Goal: Task Accomplishment & Management: Manage account settings

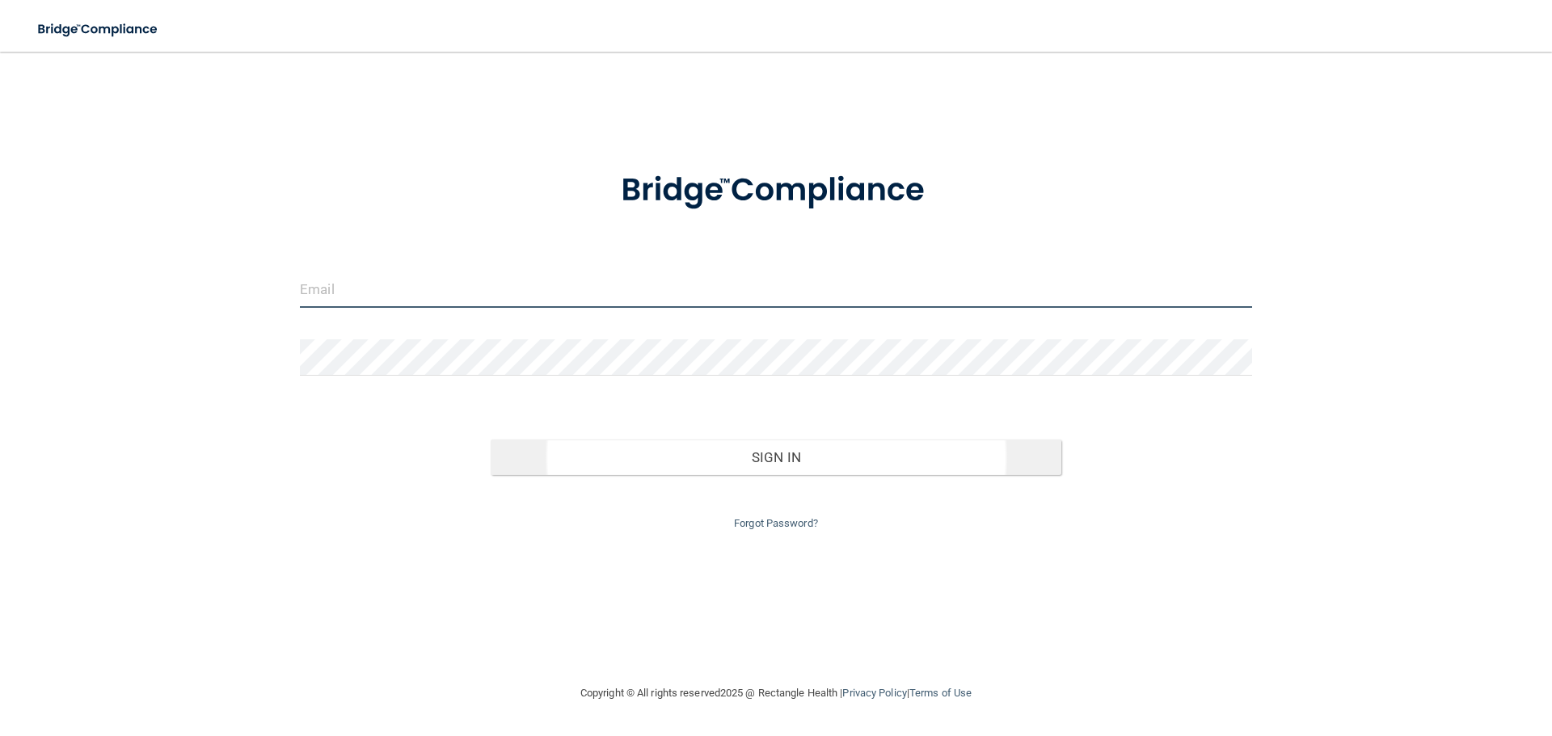
type input "[EMAIL_ADDRESS][DOMAIN_NAME]"
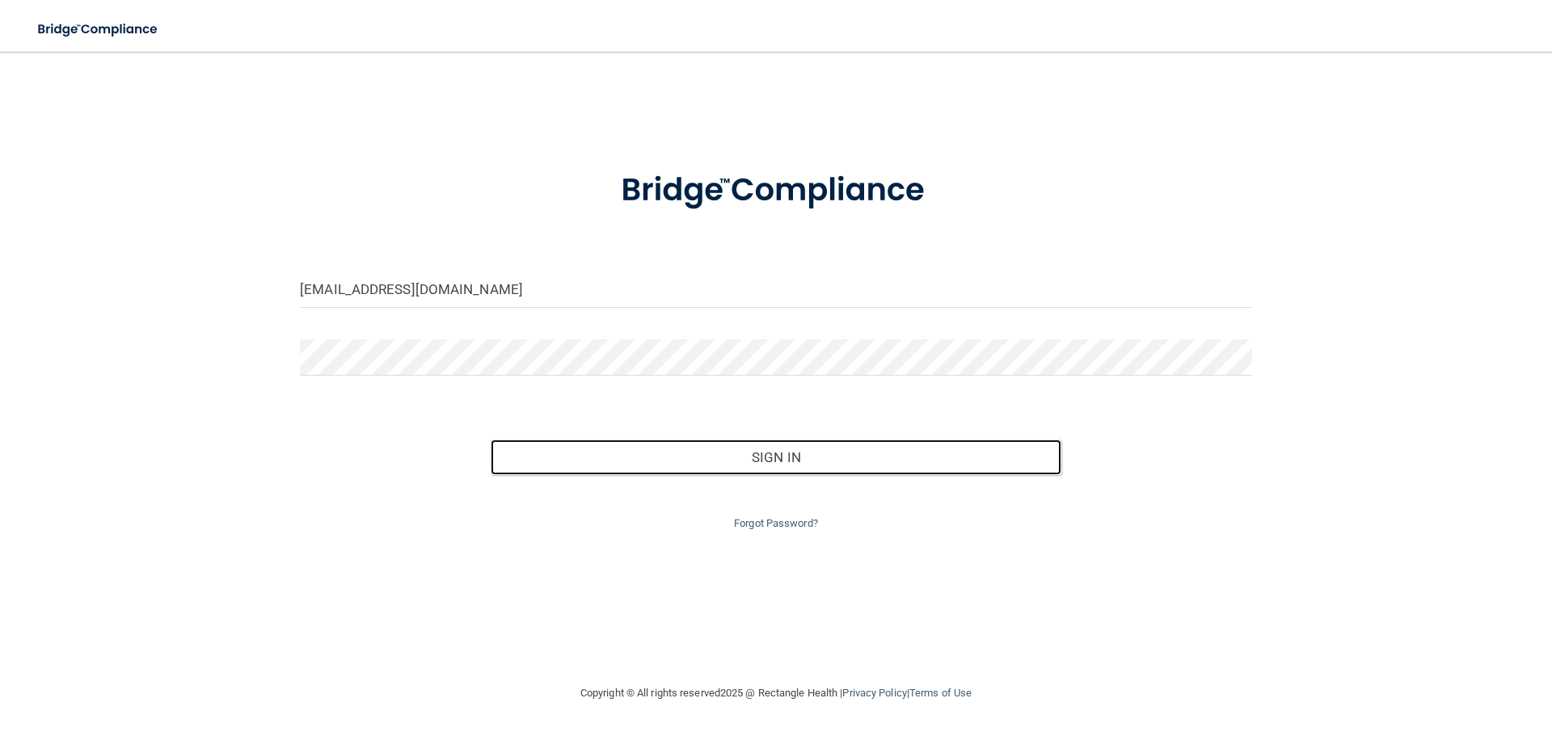
drag, startPoint x: 752, startPoint y: 465, endPoint x: 749, endPoint y: 400, distance: 64.7
click at [752, 464] on button "Sign In" at bounding box center [776, 458] width 571 height 36
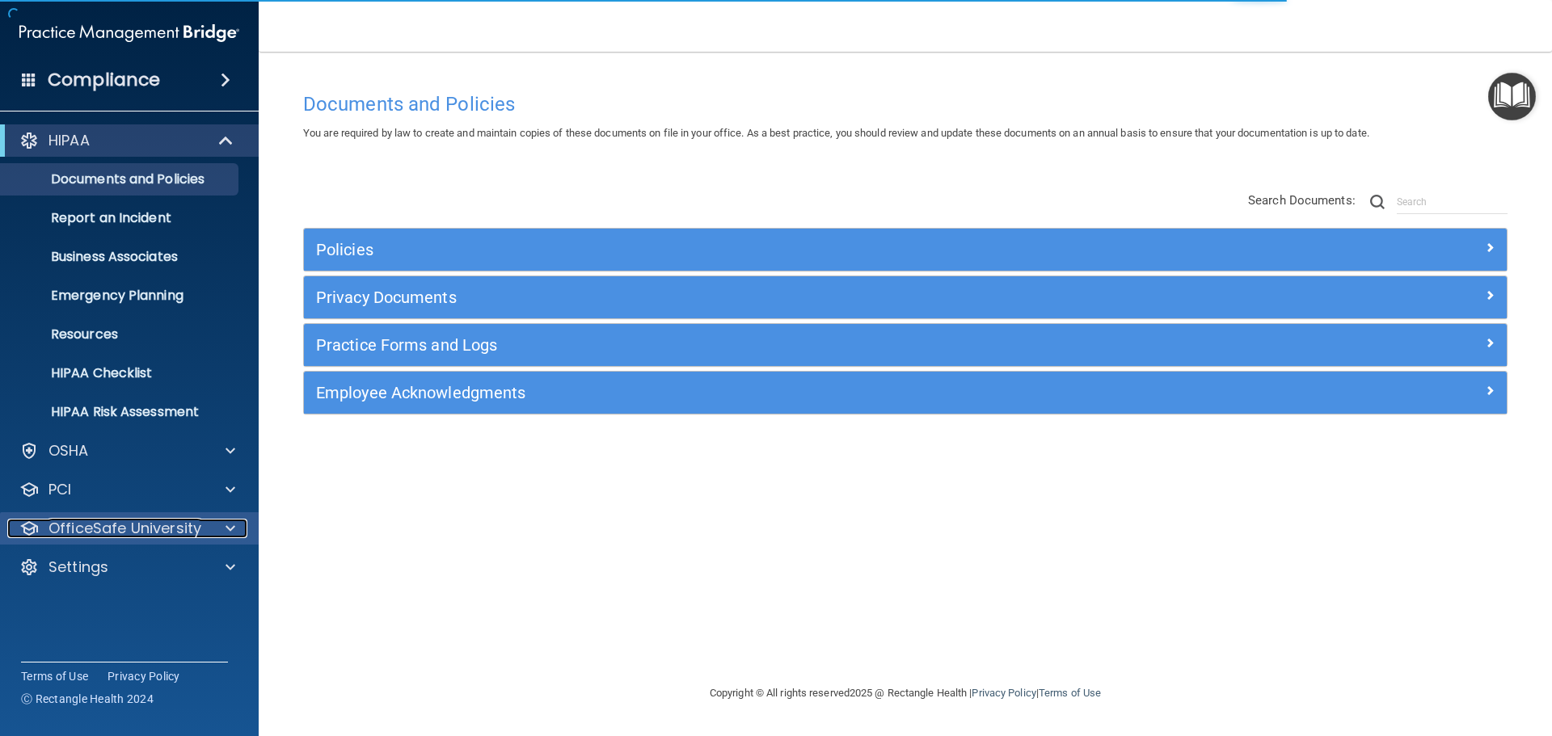
click at [103, 530] on p "OfficeSafe University" at bounding box center [124, 528] width 153 height 19
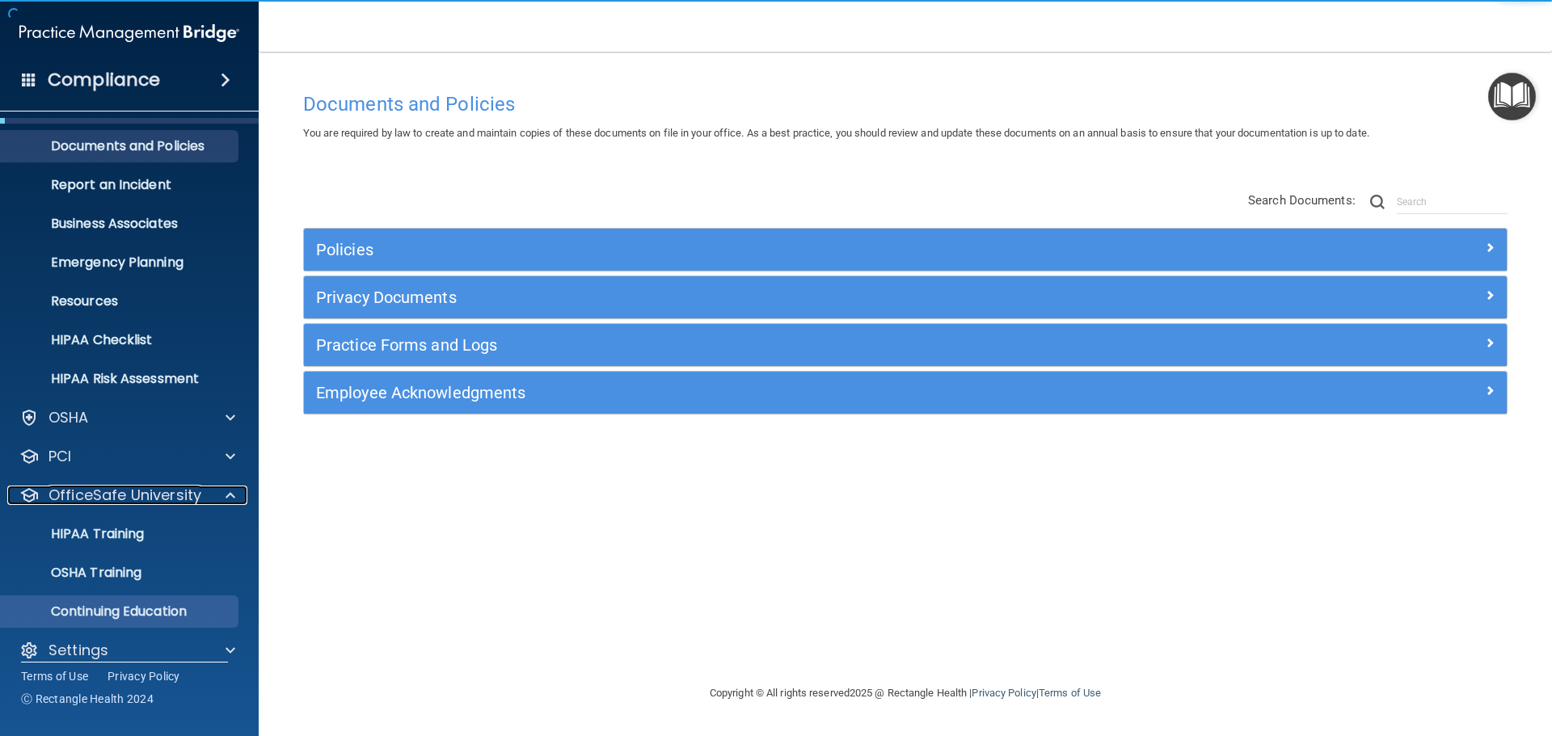
scroll to position [51, 0]
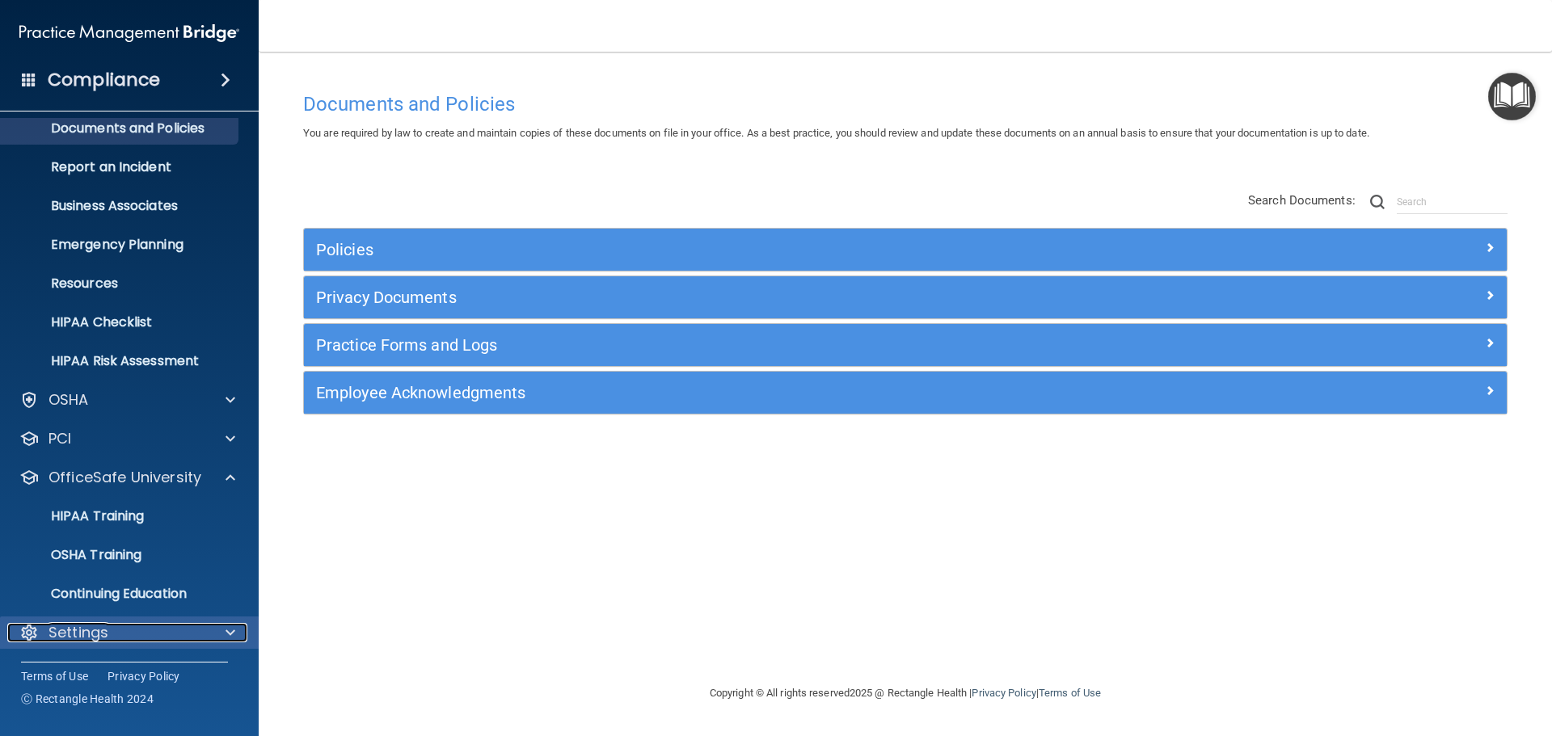
click at [107, 633] on p "Settings" at bounding box center [78, 632] width 60 height 19
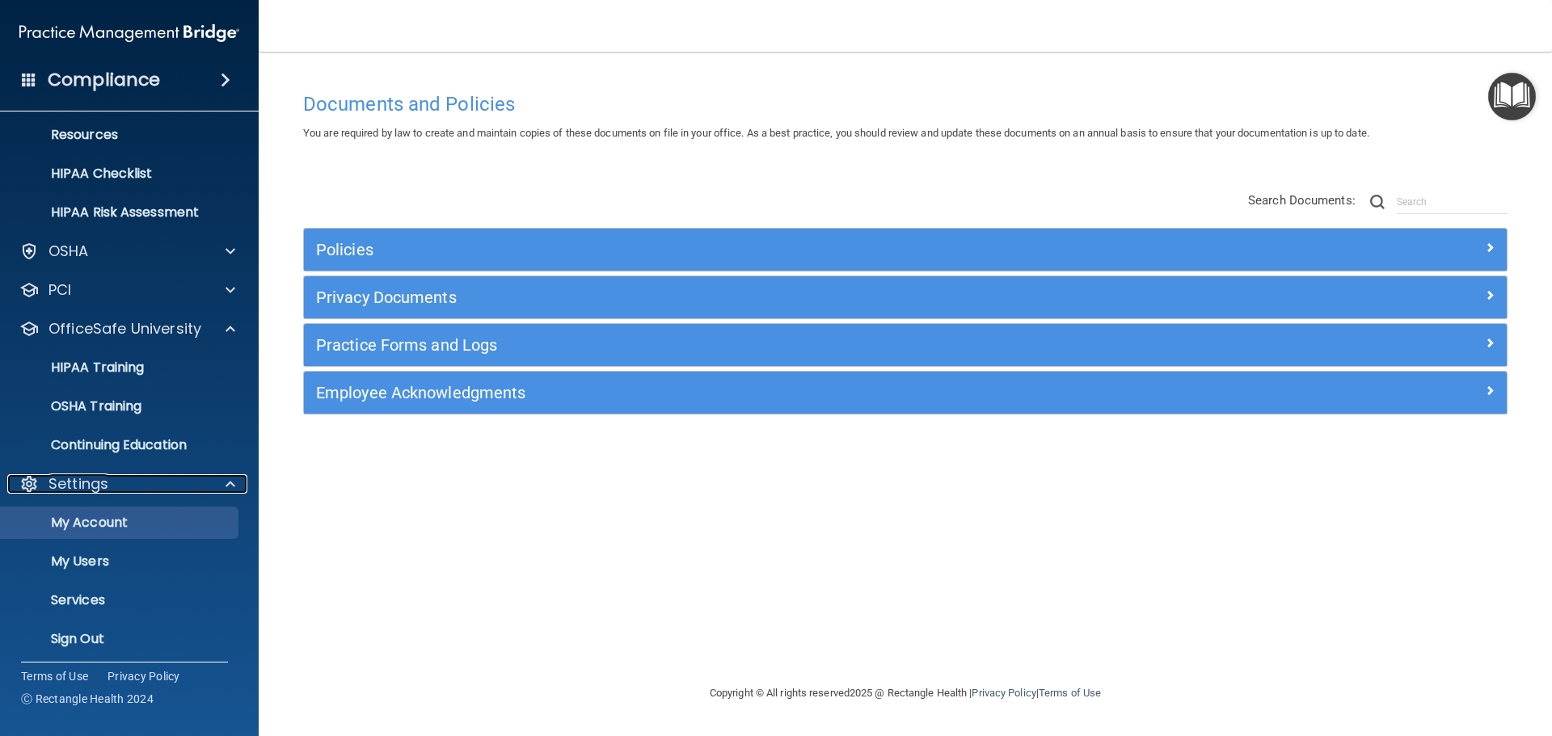
scroll to position [206, 0]
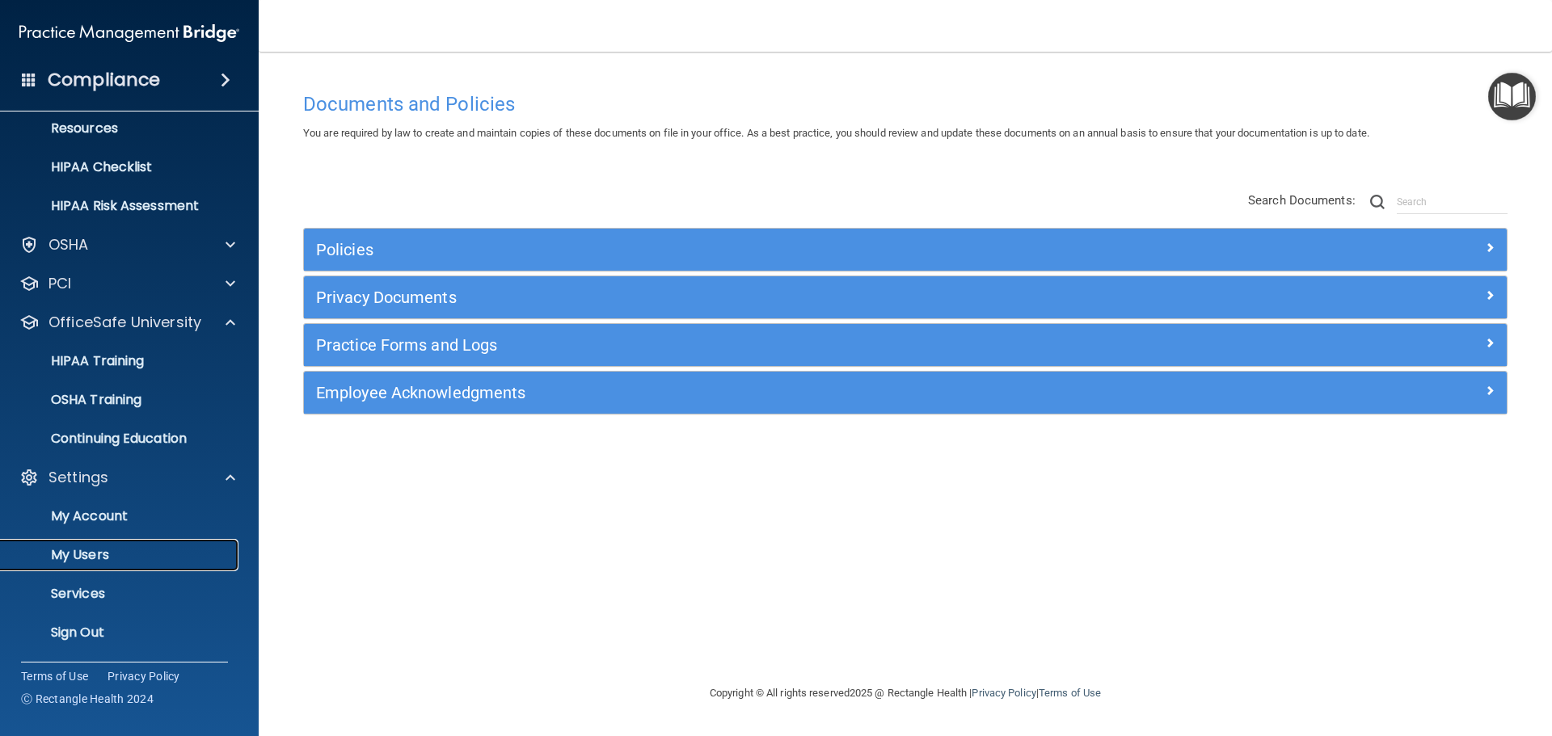
click at [82, 554] on p "My Users" at bounding box center [121, 555] width 221 height 16
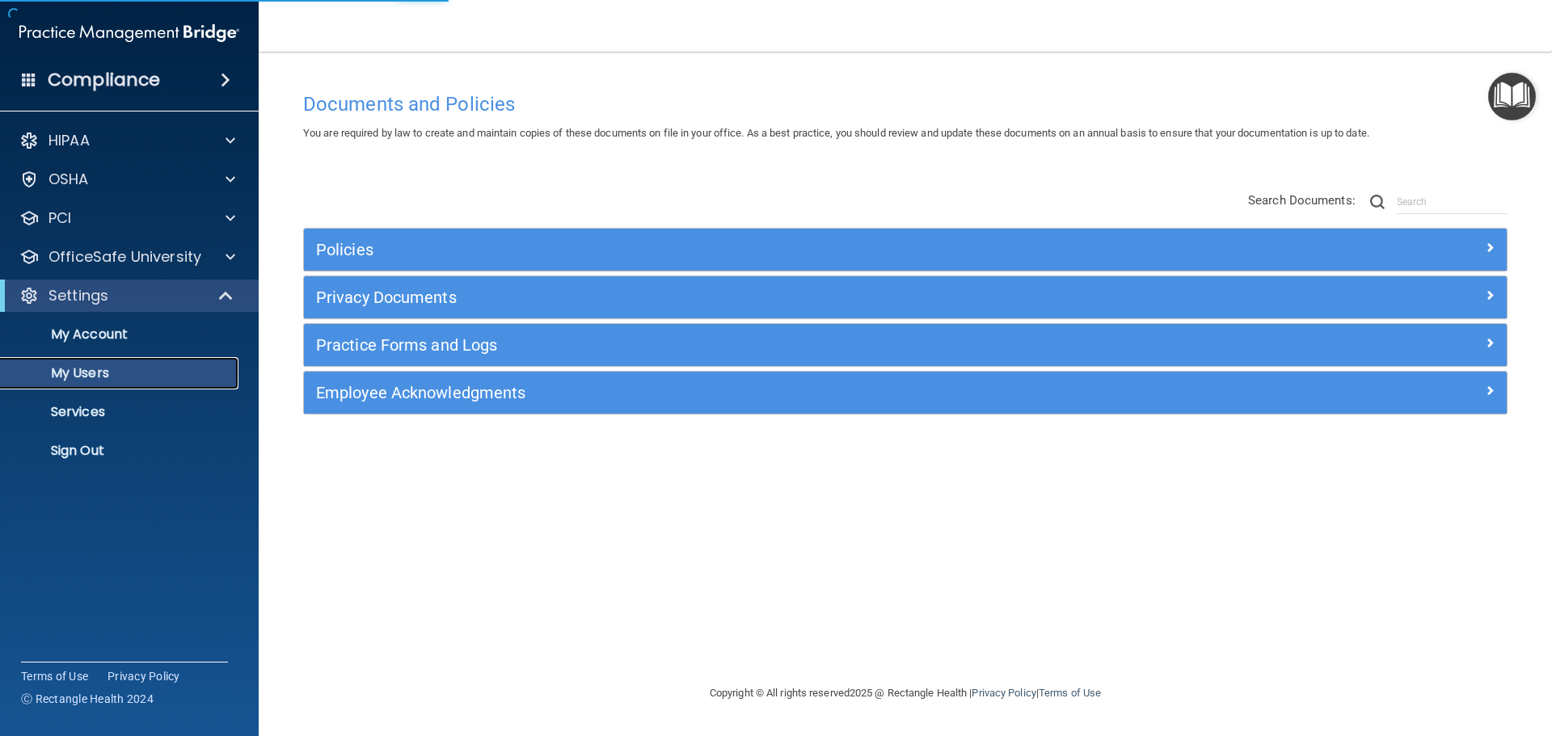
select select "20"
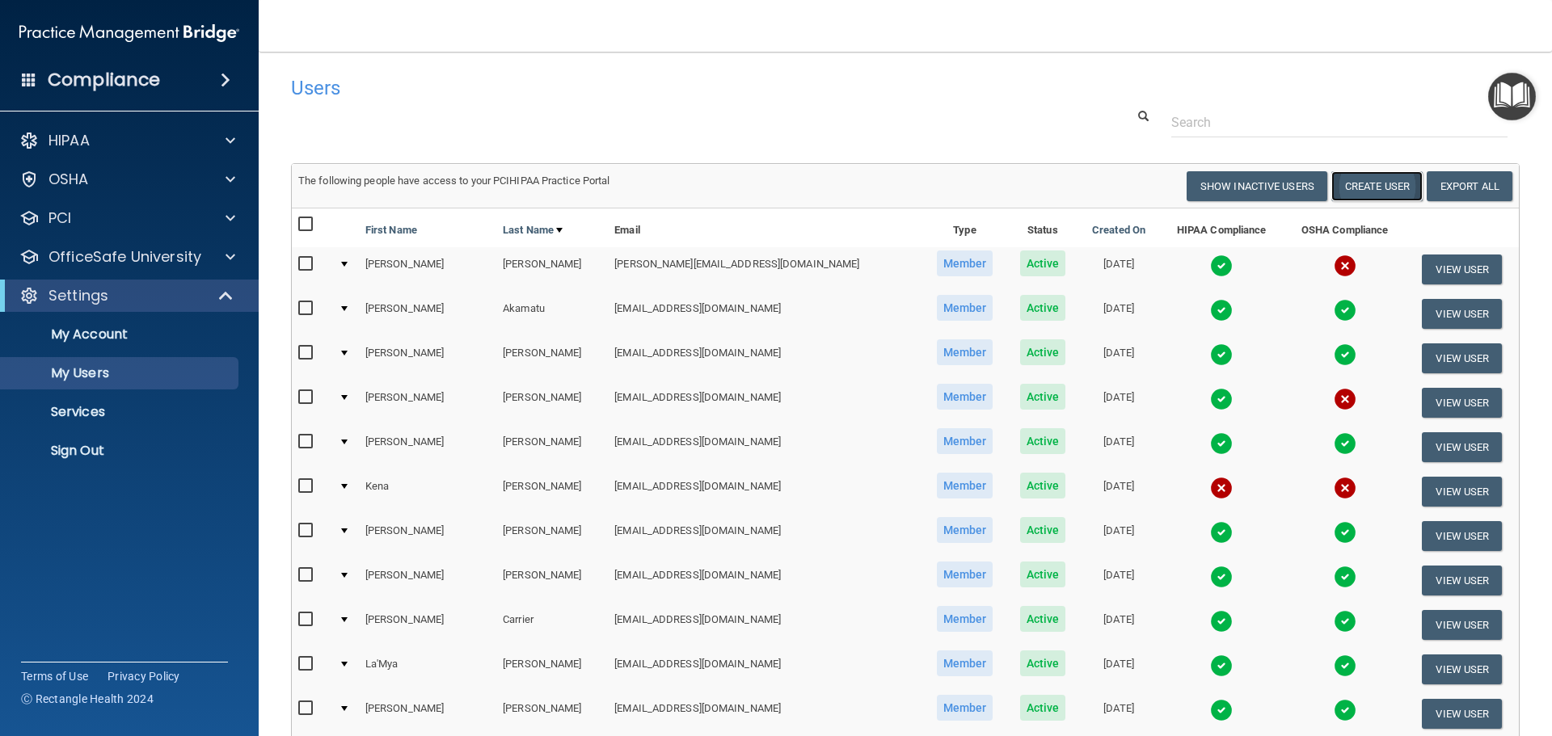
click at [1379, 184] on button "Create User" at bounding box center [1376, 186] width 91 height 30
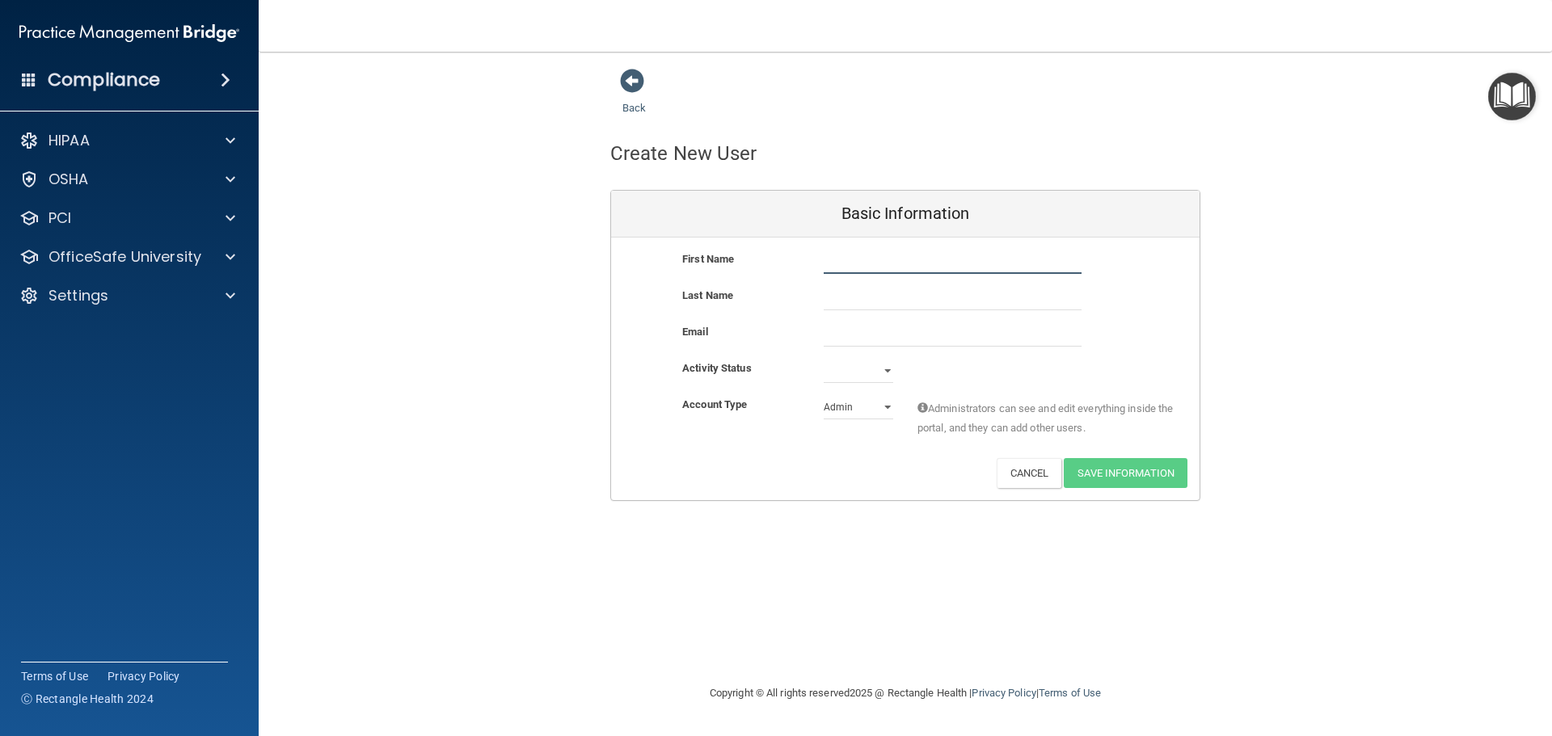
click at [863, 260] on input "text" at bounding box center [953, 262] width 258 height 24
type input "Justice"
type input "E"
type input "[PERSON_NAME]"
click at [840, 373] on select "Active Inactive" at bounding box center [859, 371] width 70 height 24
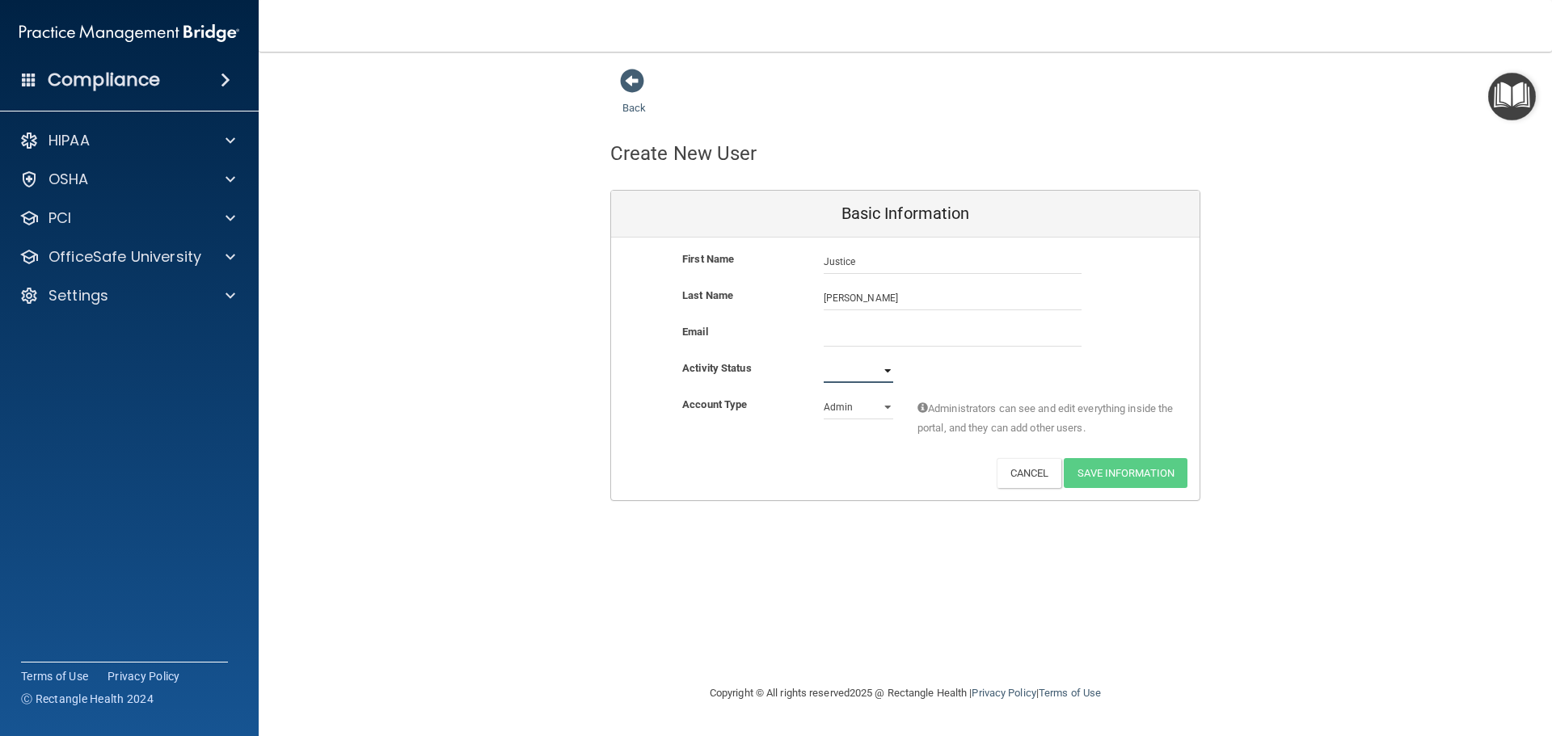
select select "active"
click at [824, 359] on select "Active Inactive" at bounding box center [859, 371] width 70 height 24
click at [853, 402] on select "Admin Member" at bounding box center [859, 407] width 70 height 24
select select "practice_member"
click at [824, 395] on select "Admin Member" at bounding box center [859, 407] width 70 height 24
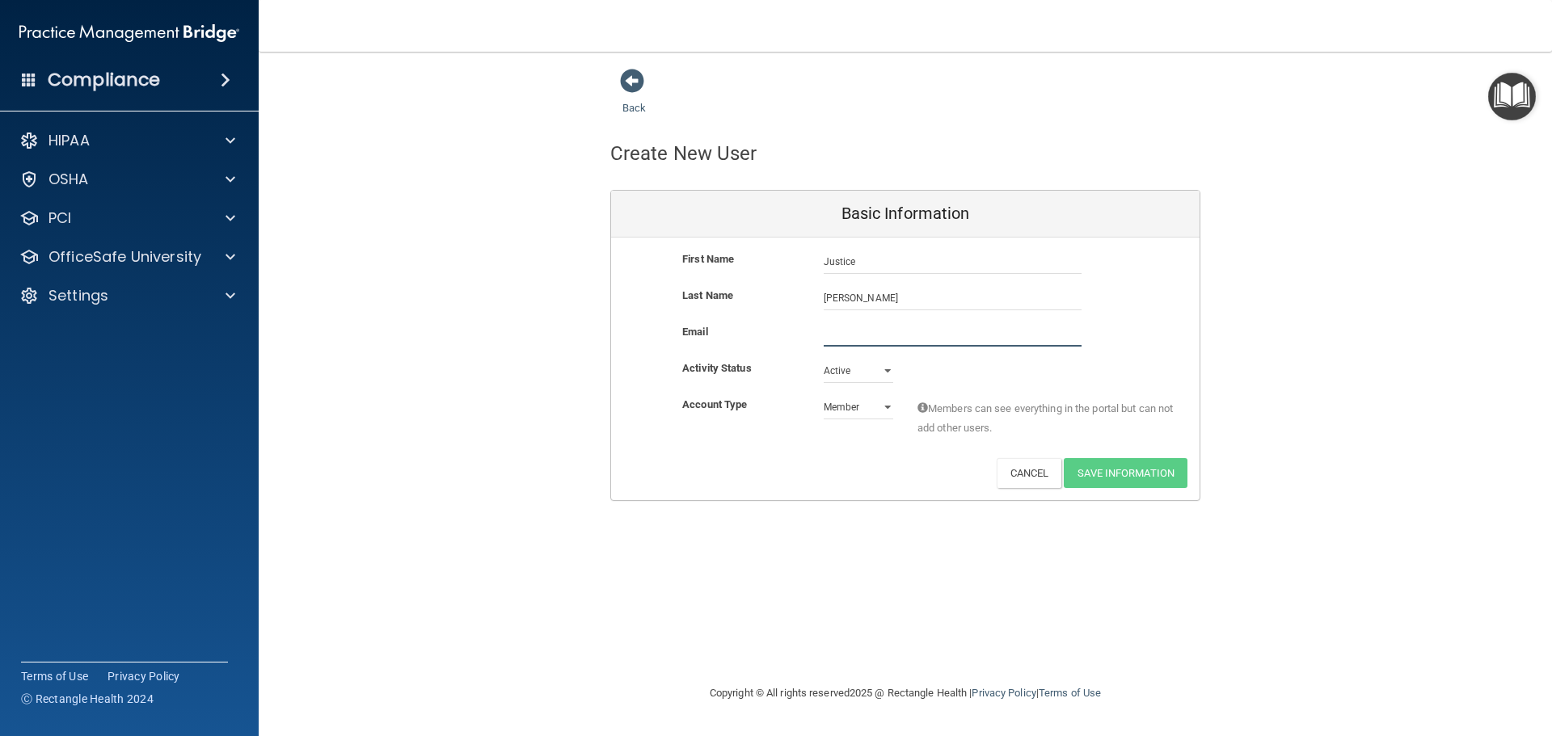
click at [836, 335] on input "email" at bounding box center [953, 334] width 258 height 24
type input "[EMAIL_ADDRESS][DOMAIN_NAME]"
click at [1082, 478] on button "Save Information" at bounding box center [1126, 473] width 124 height 30
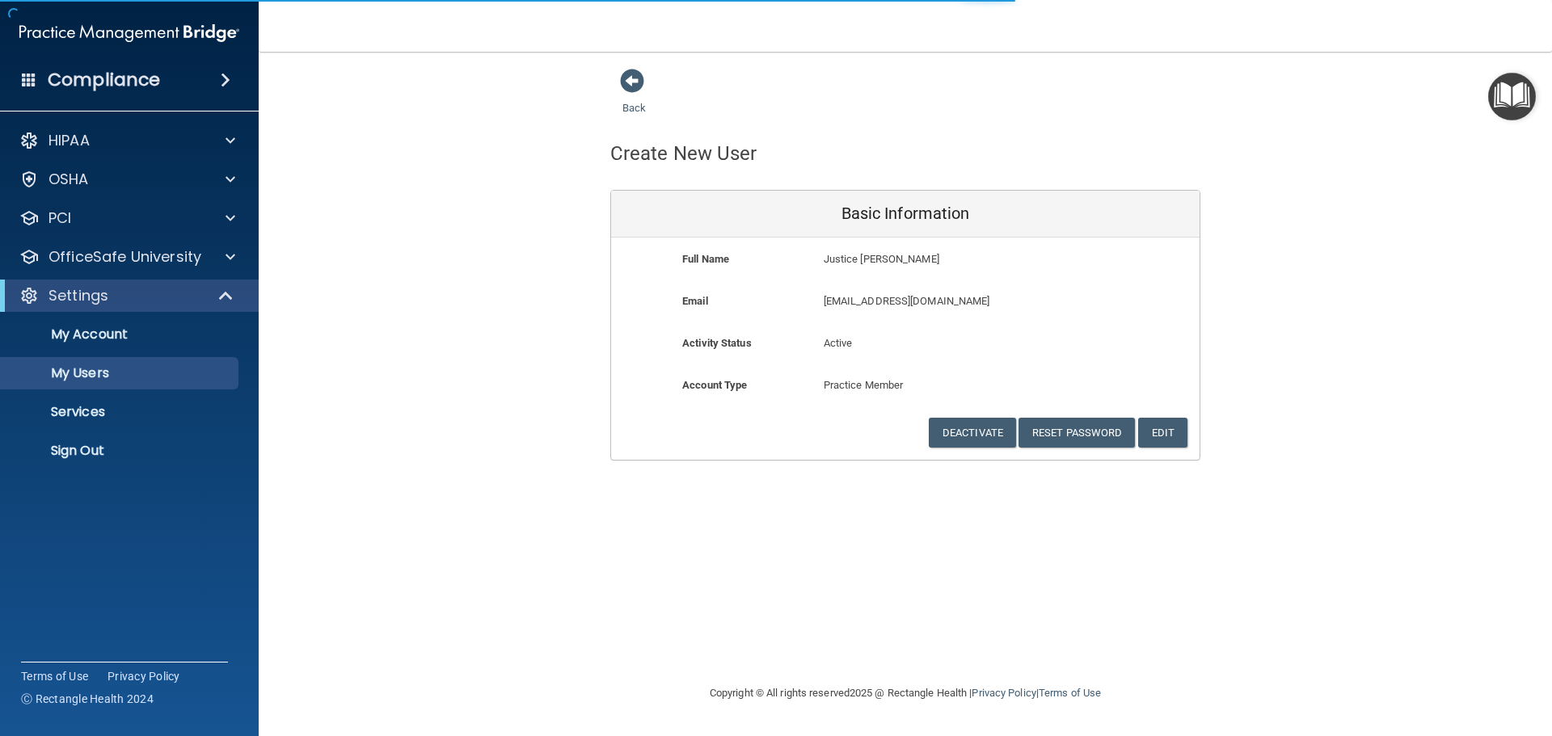
select select "20"
